Goal: Navigation & Orientation: Find specific page/section

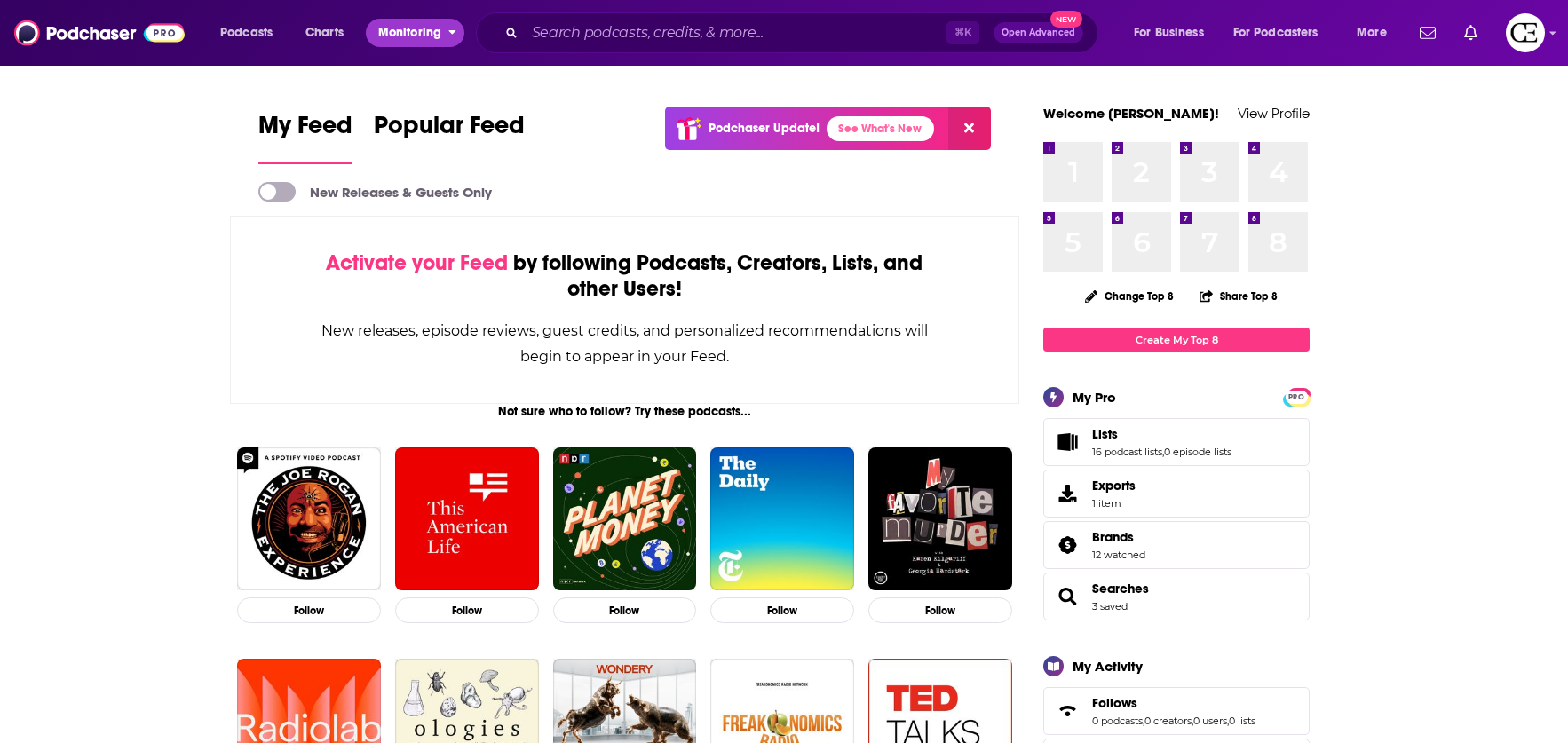
click at [443, 39] on button "Monitoring" at bounding box center [415, 32] width 99 height 28
click at [238, 40] on span "Podcasts" at bounding box center [247, 33] width 52 height 25
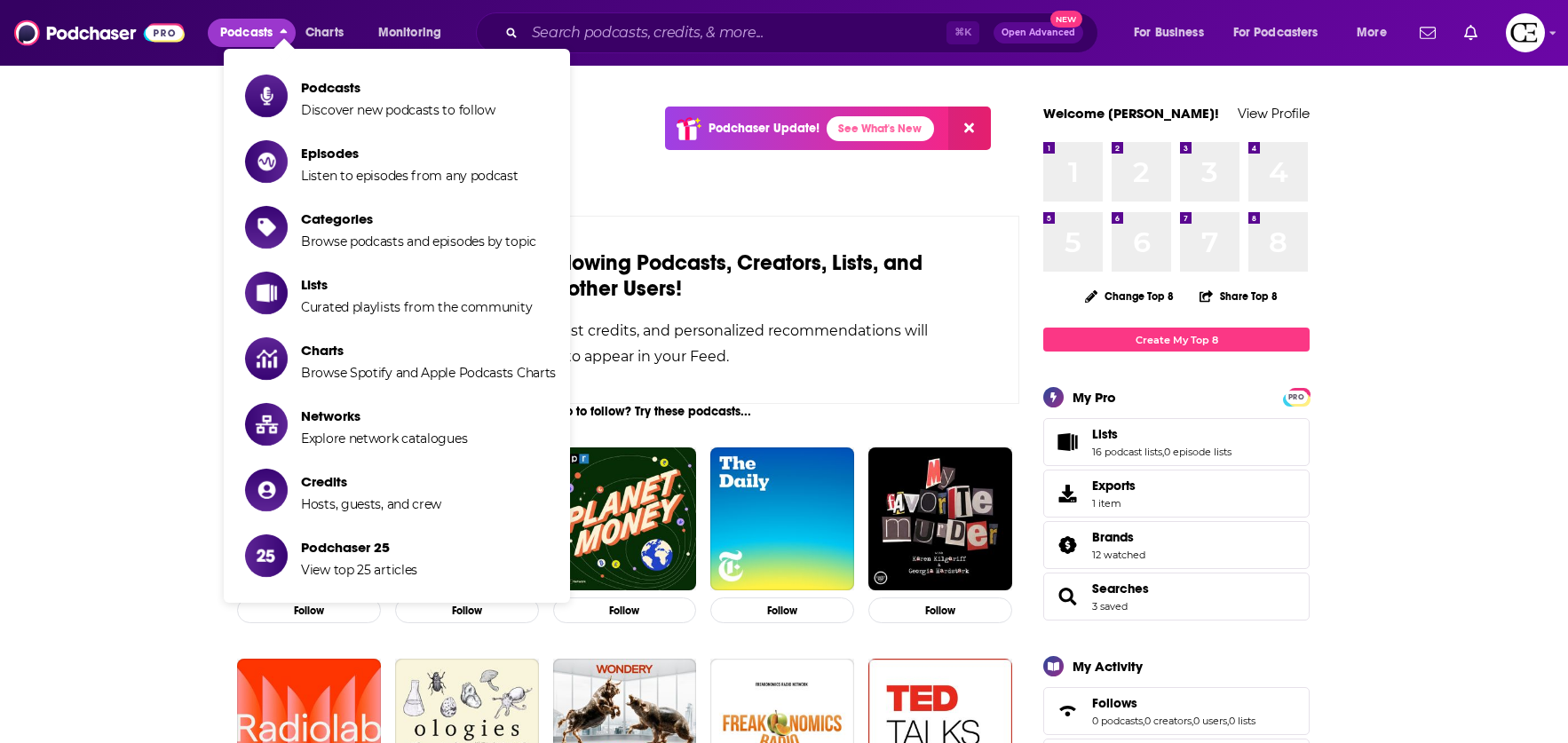
click at [319, 93] on span "Podcasts" at bounding box center [398, 87] width 194 height 16
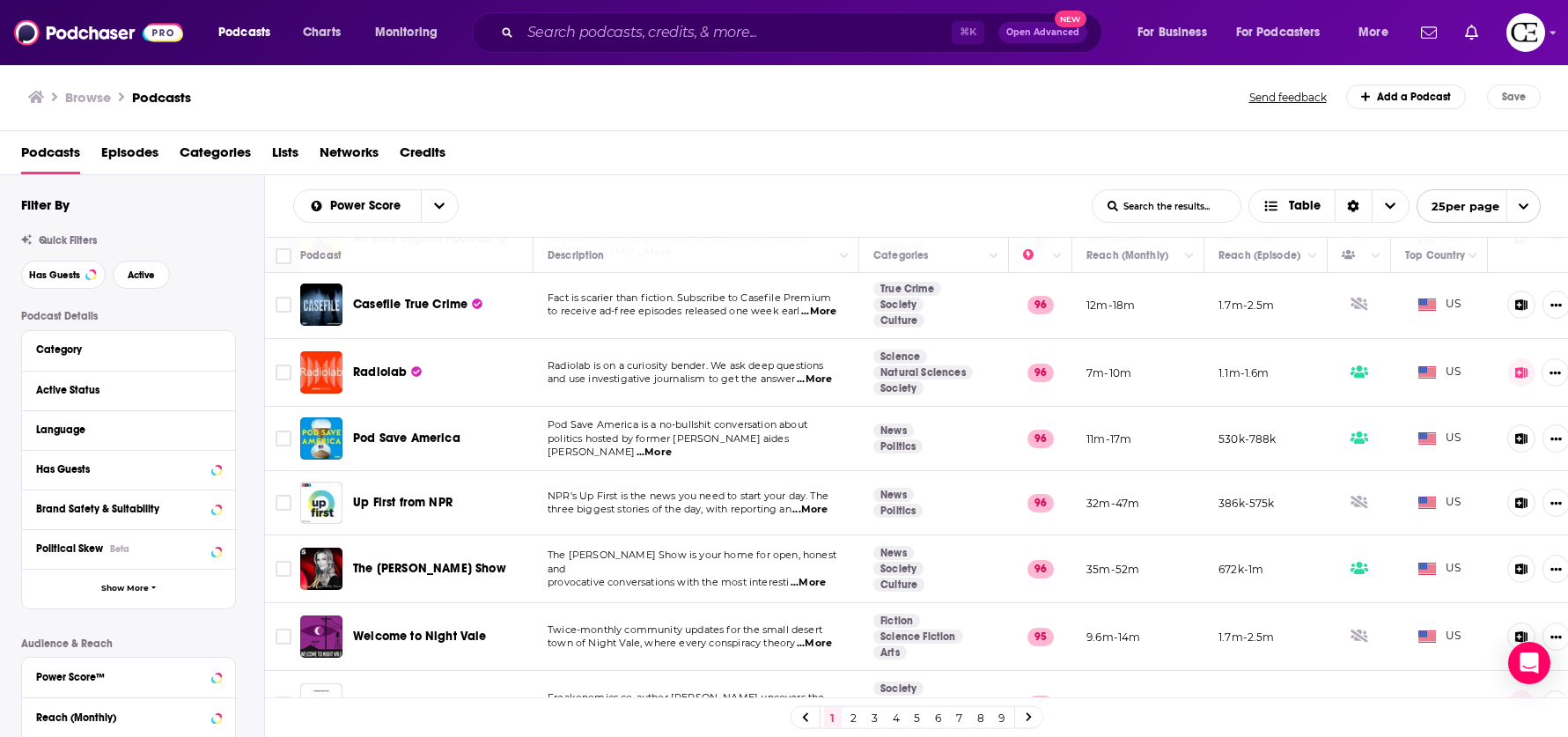
scroll to position [1249, 0]
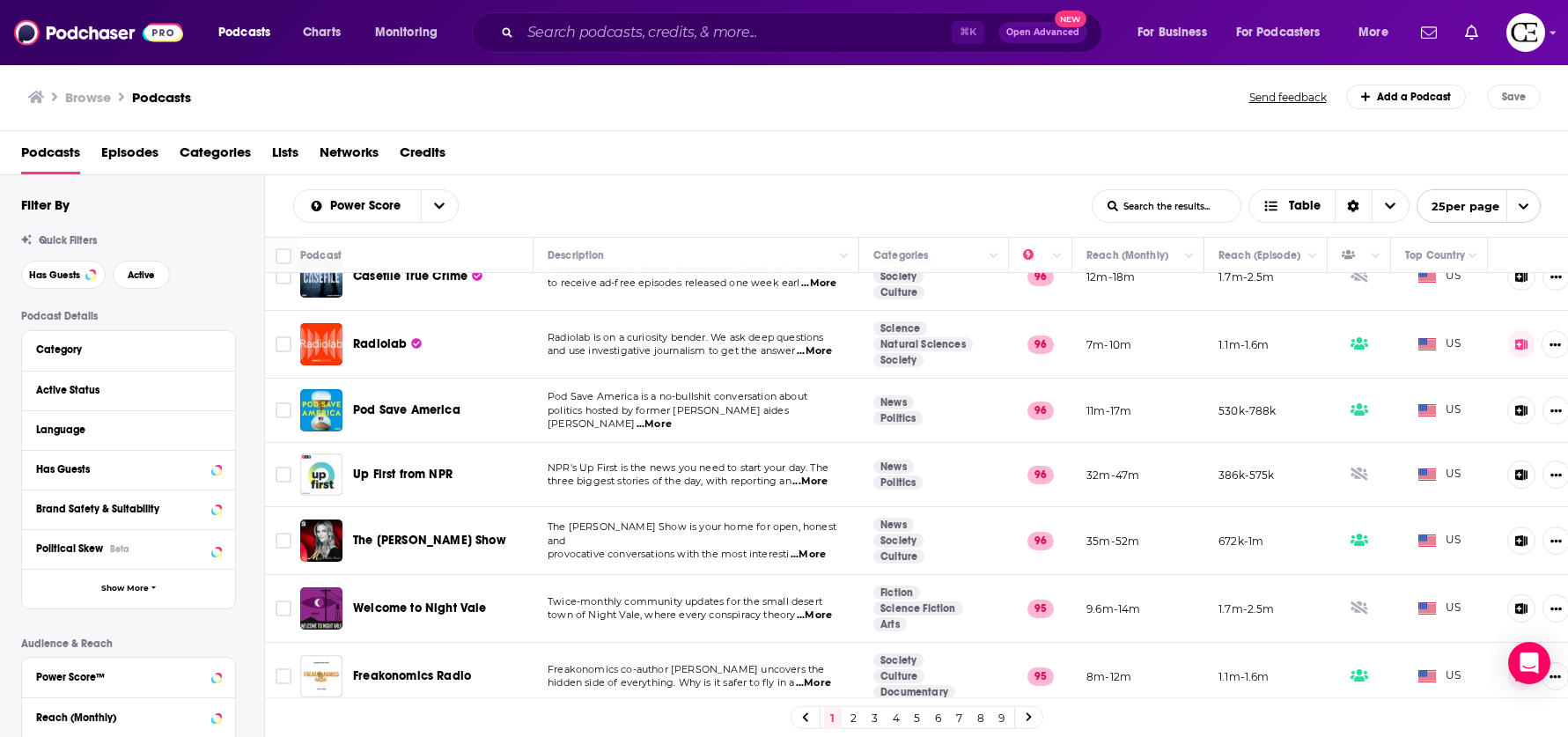
click at [1022, 717] on link at bounding box center [1028, 717] width 28 height 20
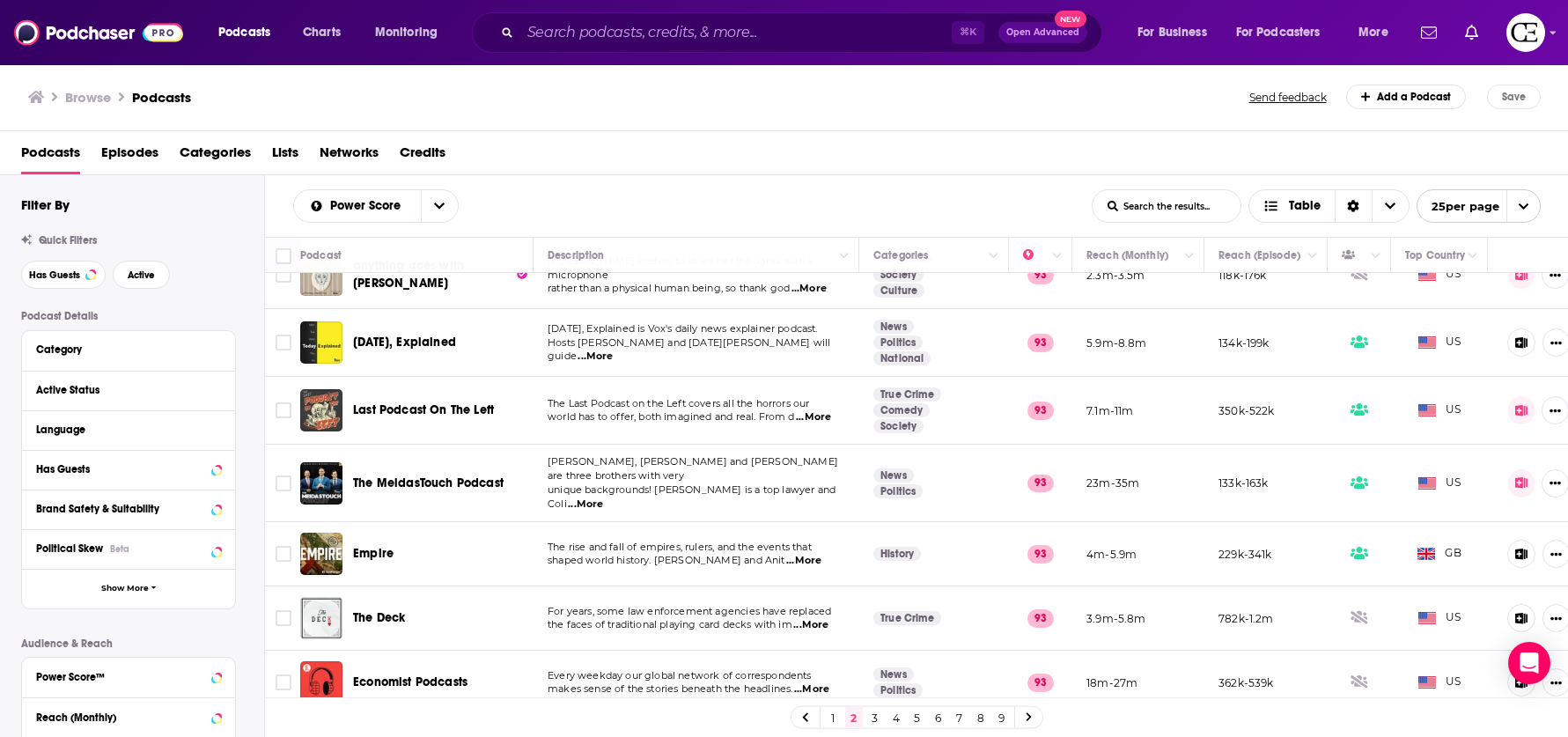
scroll to position [1252, 0]
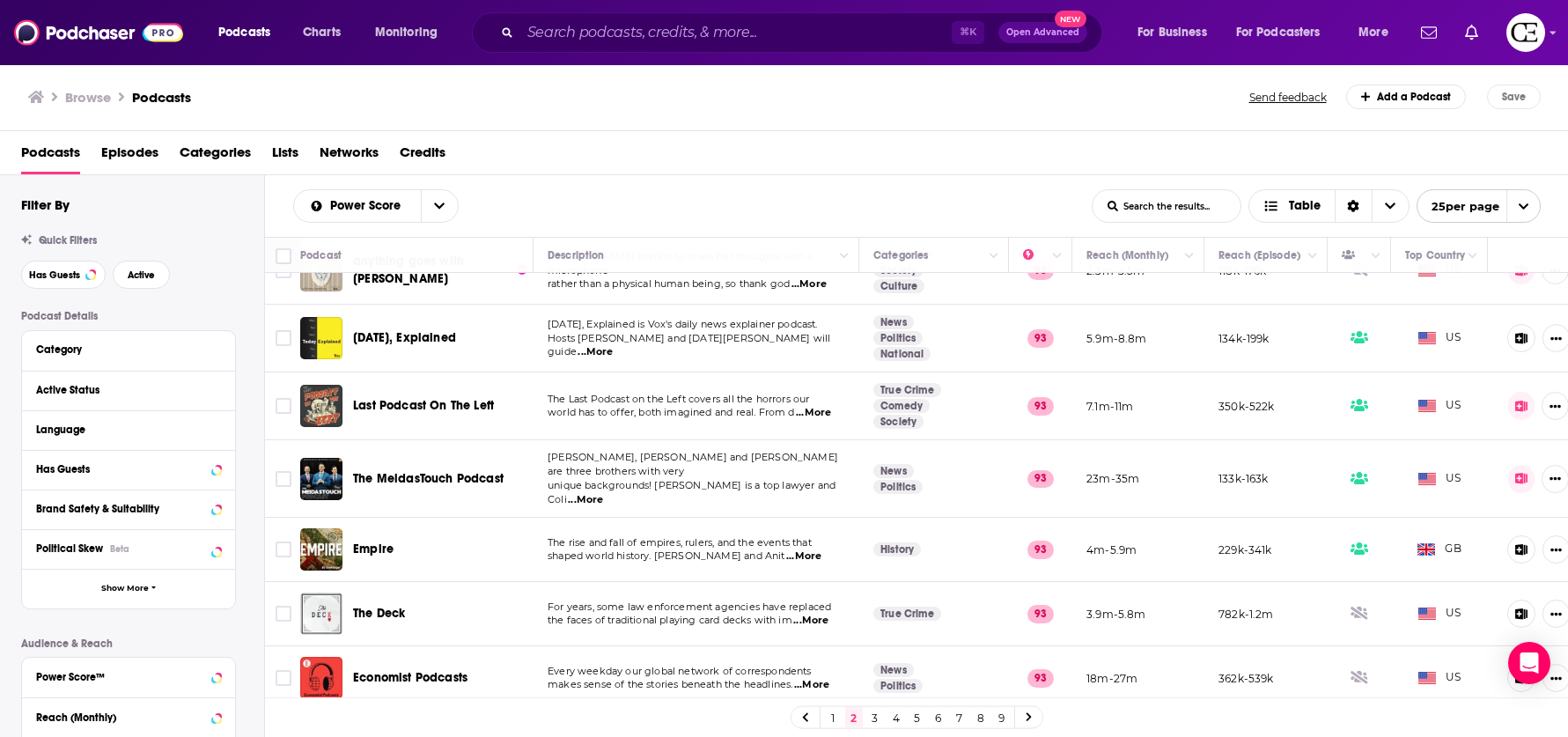
click at [868, 712] on link "3" at bounding box center [875, 718] width 17 height 21
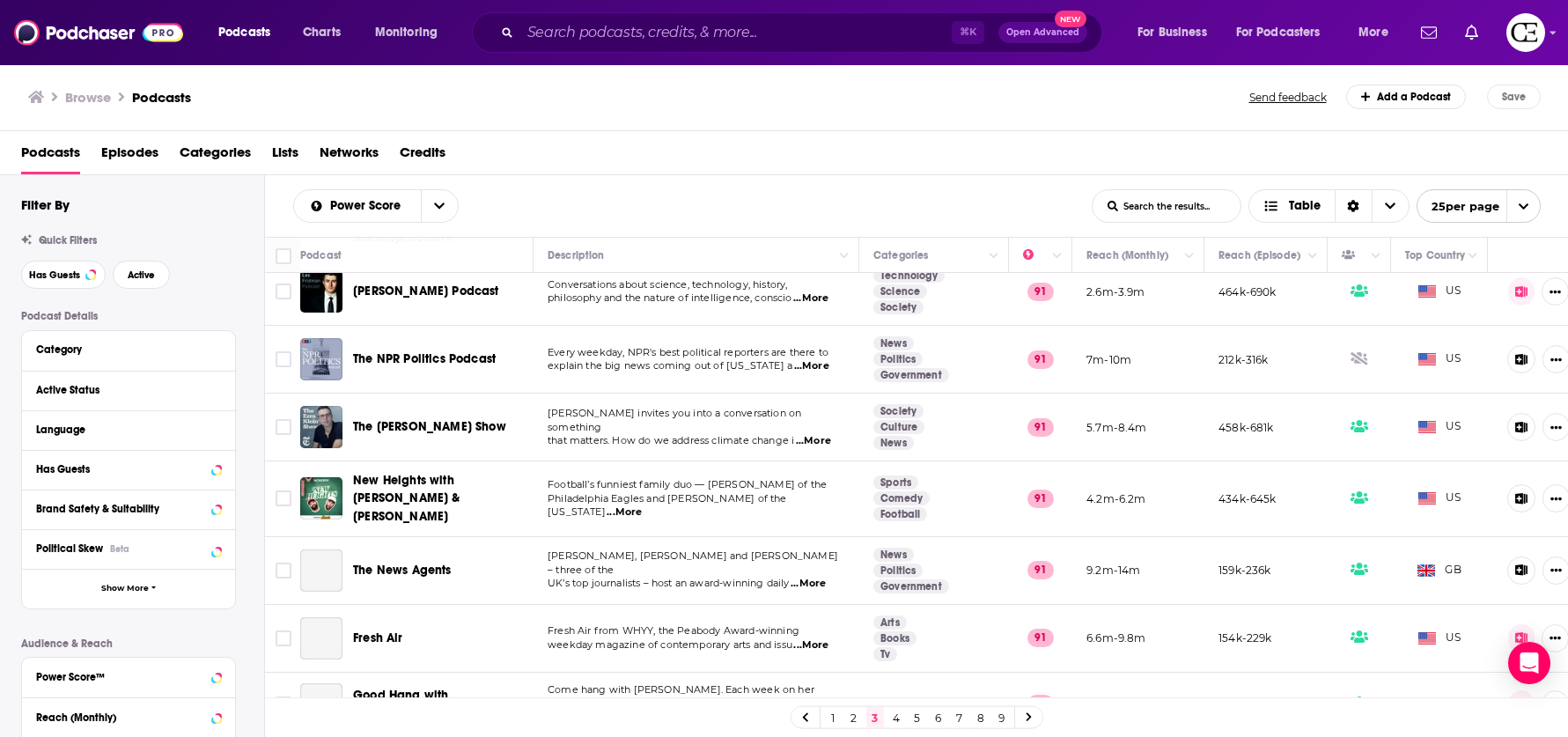
scroll to position [1284, 0]
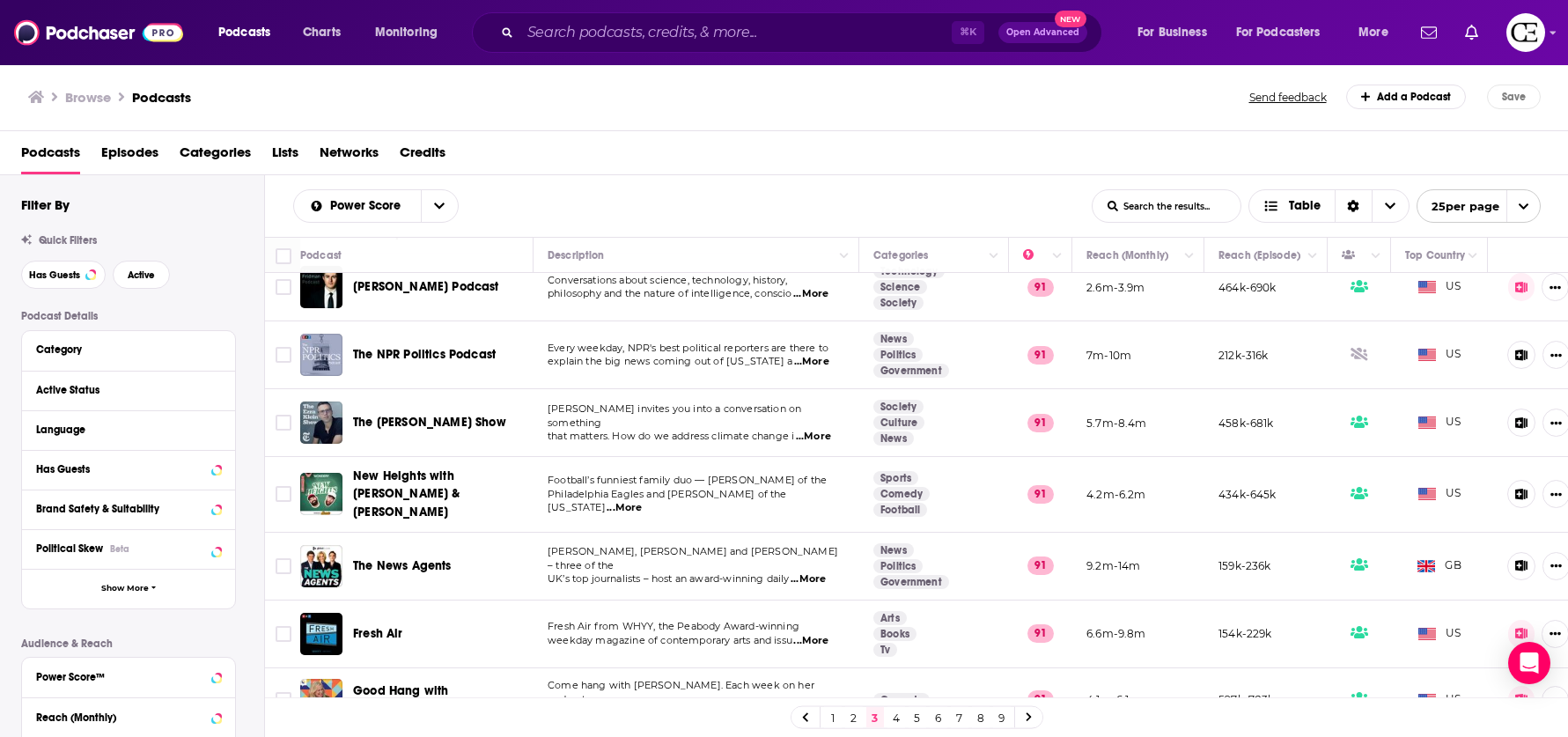
click at [888, 716] on link "4" at bounding box center [896, 718] width 17 height 21
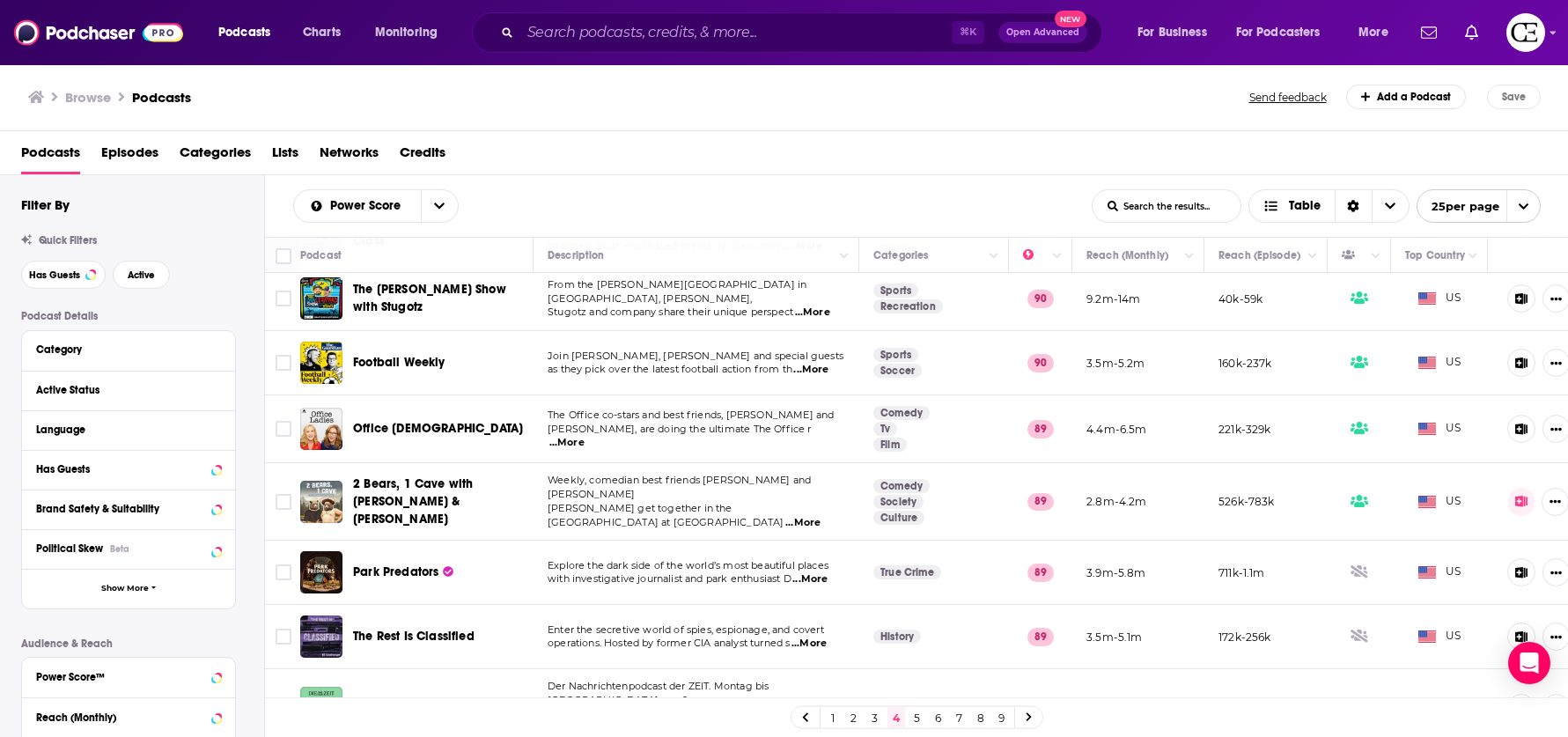
scroll to position [1174, 0]
click at [916, 718] on link "5" at bounding box center [917, 718] width 17 height 21
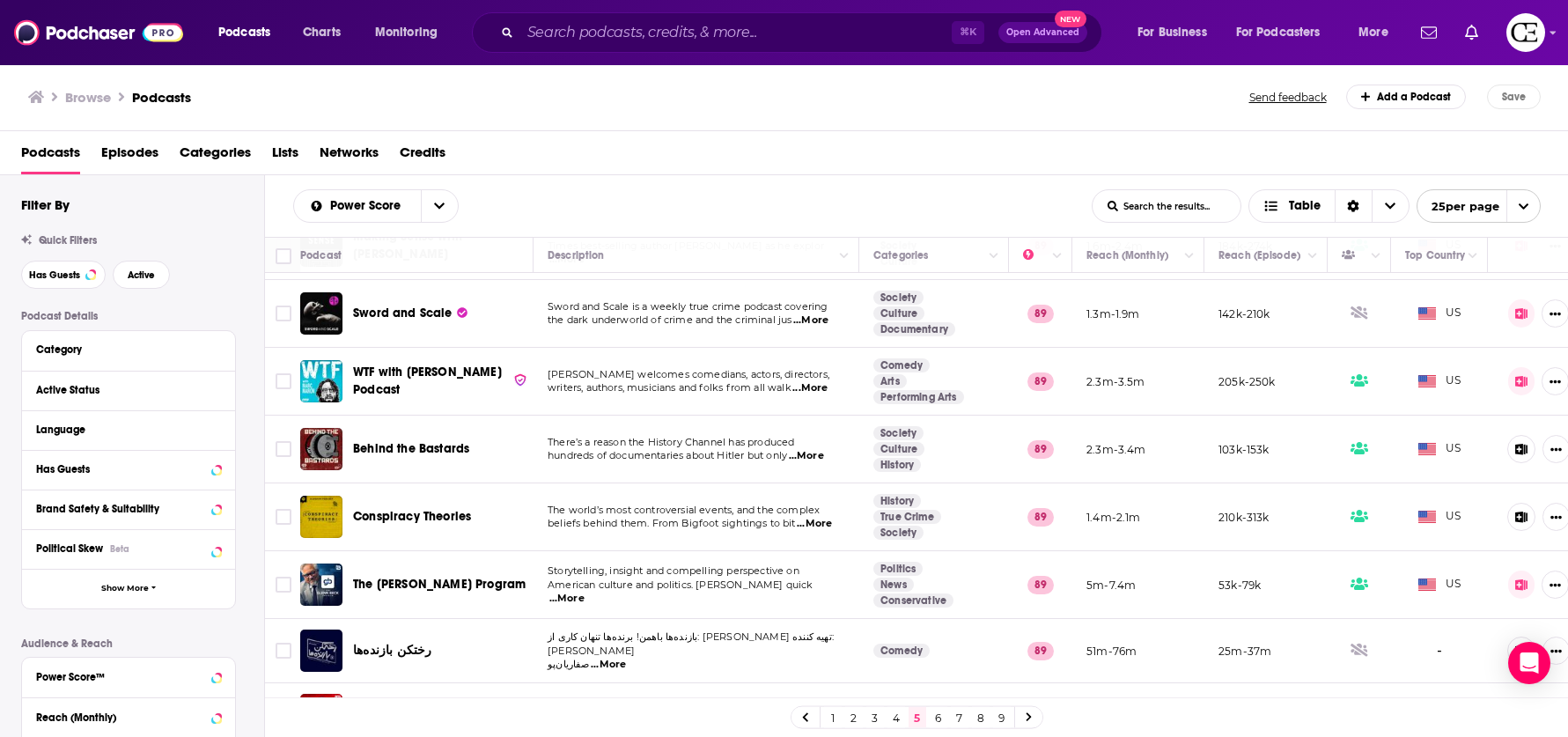
scroll to position [1252, 0]
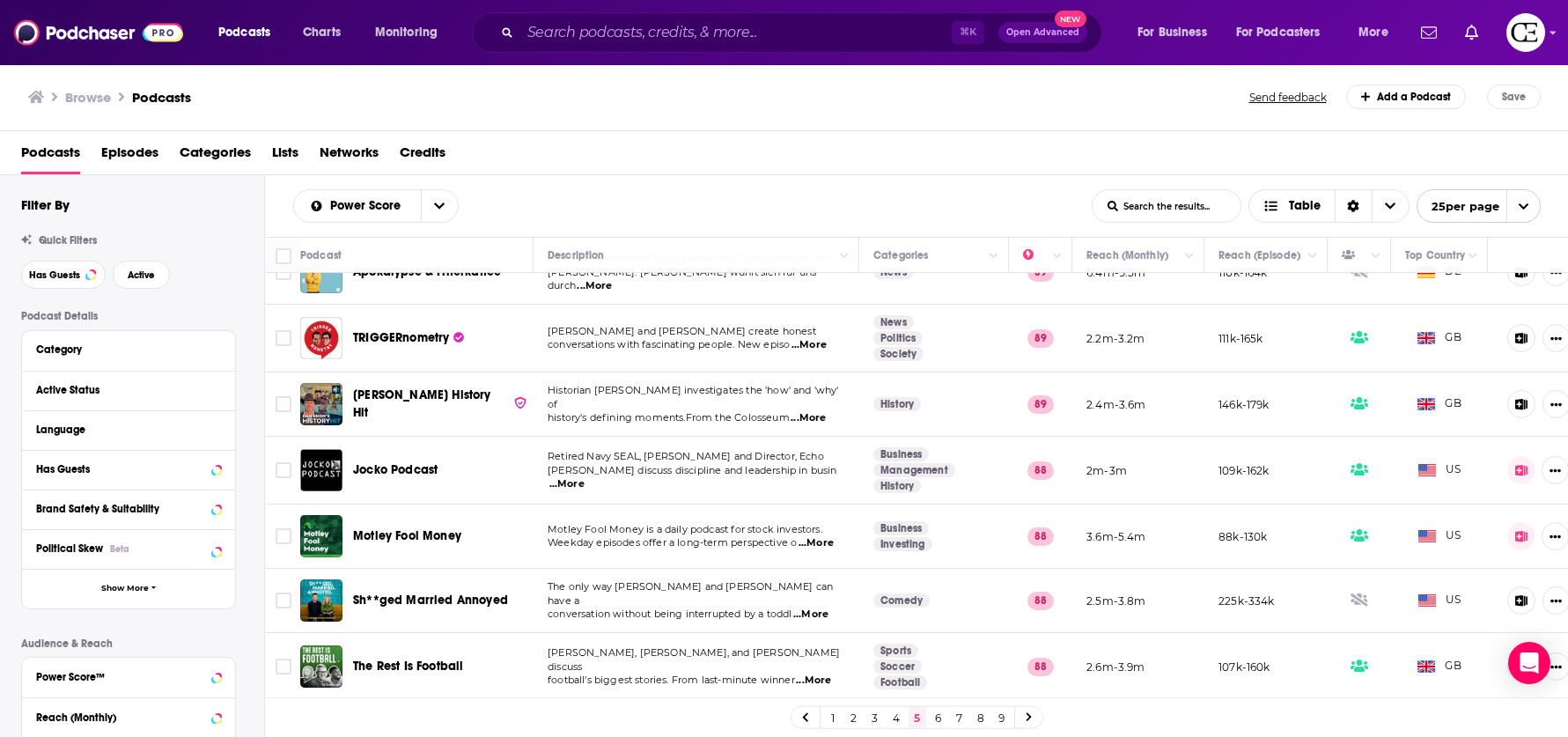
click at [937, 720] on link "6" at bounding box center [938, 718] width 17 height 21
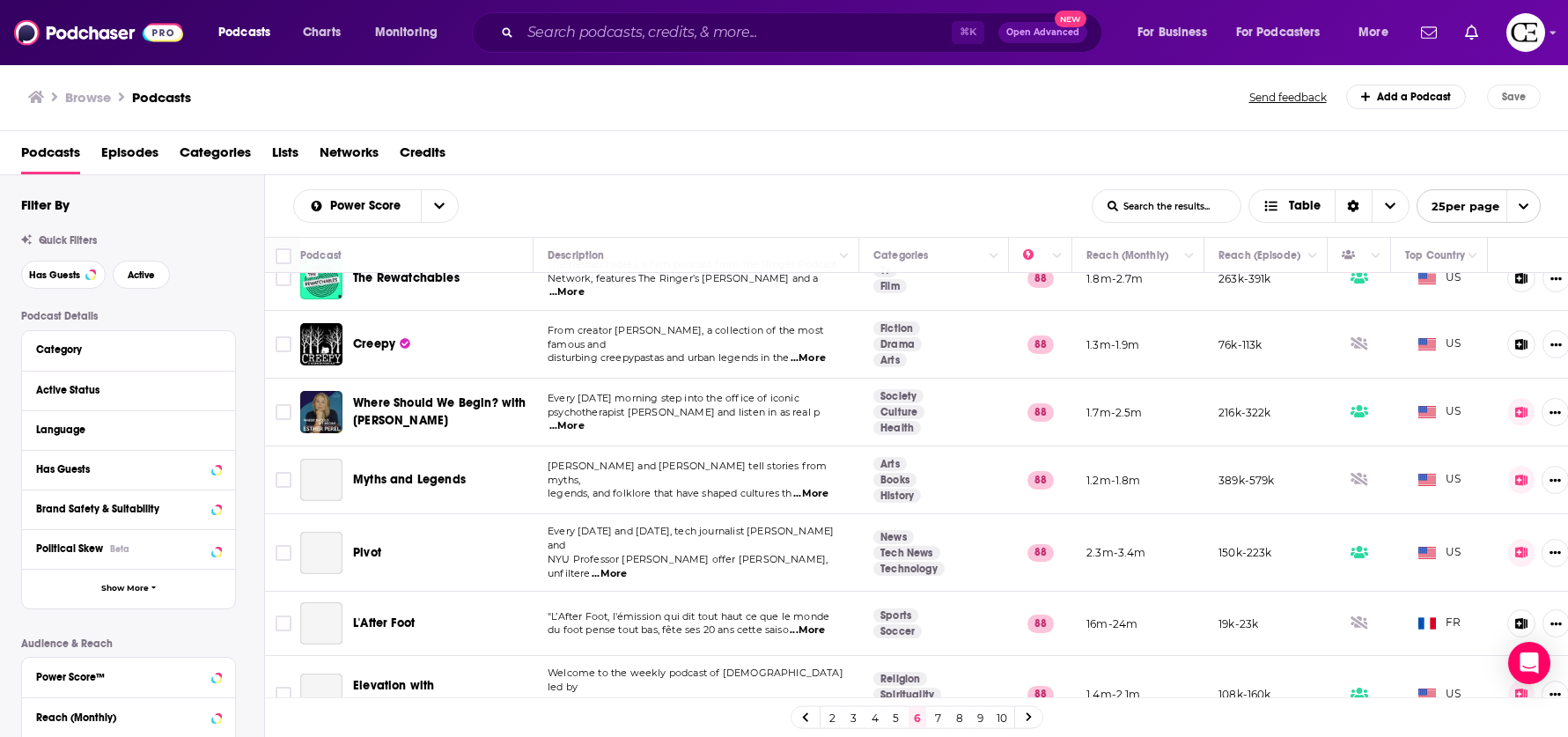
scroll to position [1263, 0]
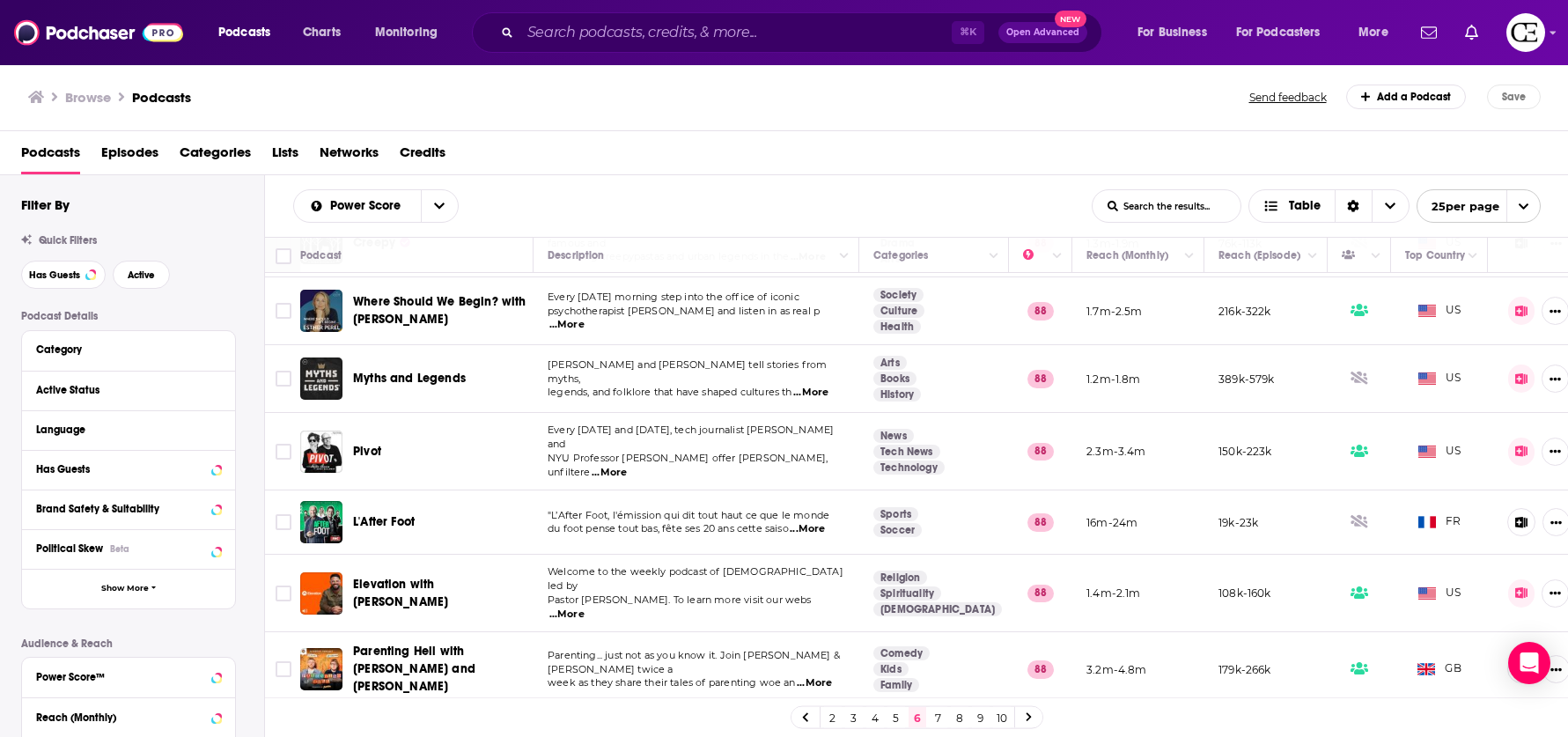
click at [932, 717] on link "7" at bounding box center [938, 718] width 17 height 21
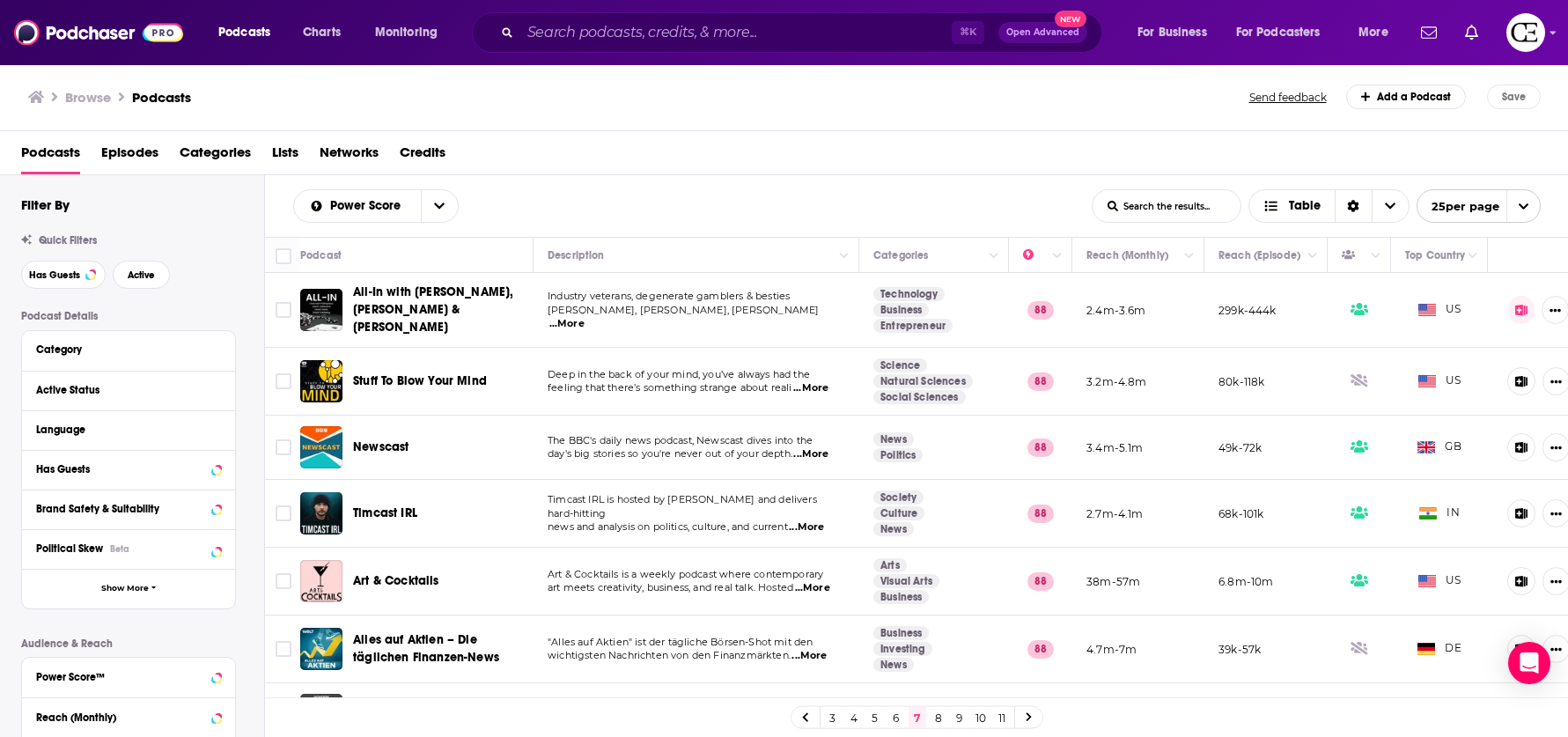
click at [932, 714] on link "8" at bounding box center [938, 718] width 17 height 21
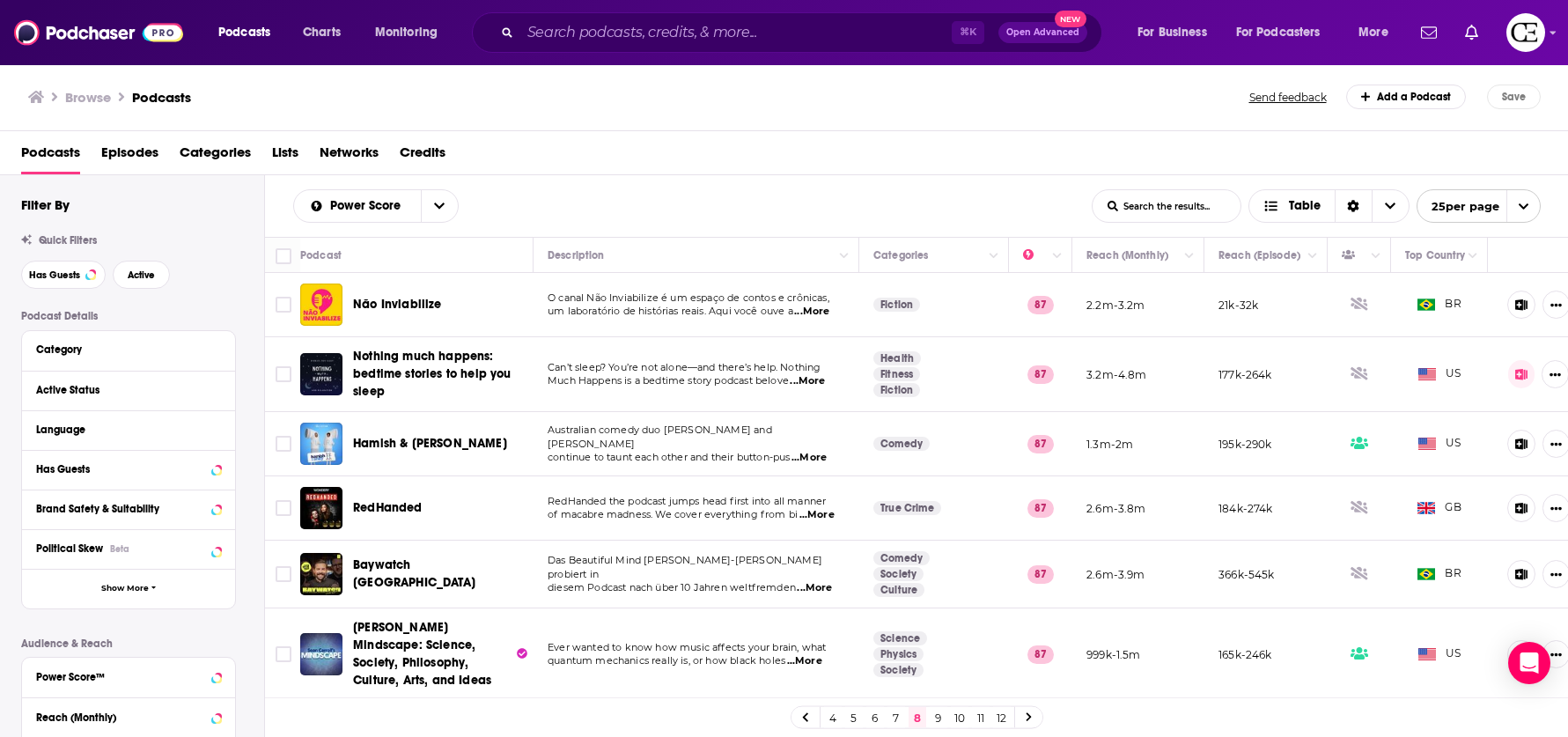
click at [1140, 710] on div "4 5 6 7 8 9 10 11 12" at bounding box center [916, 717] width 1303 height 39
click at [1115, 716] on div "4 5 6 7 8 9 10 11 12" at bounding box center [916, 717] width 1303 height 39
click at [1092, 723] on div "4 5 6 7 8 9 10 11 12" at bounding box center [916, 717] width 1303 height 39
click at [1051, 107] on div "Browse Podcasts" at bounding box center [639, 97] width 1223 height 25
